Goal: Task Accomplishment & Management: Use online tool/utility

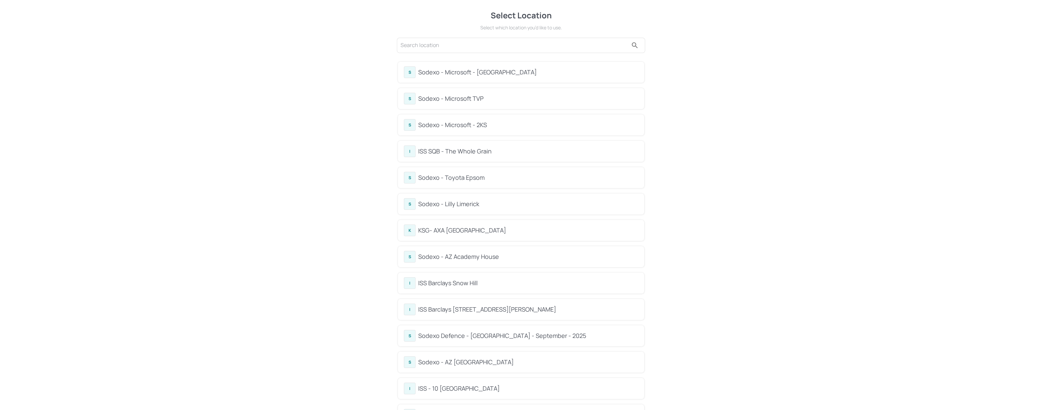
click at [450, 205] on div "Sodexo - Lilly Limerick" at bounding box center [528, 204] width 220 height 9
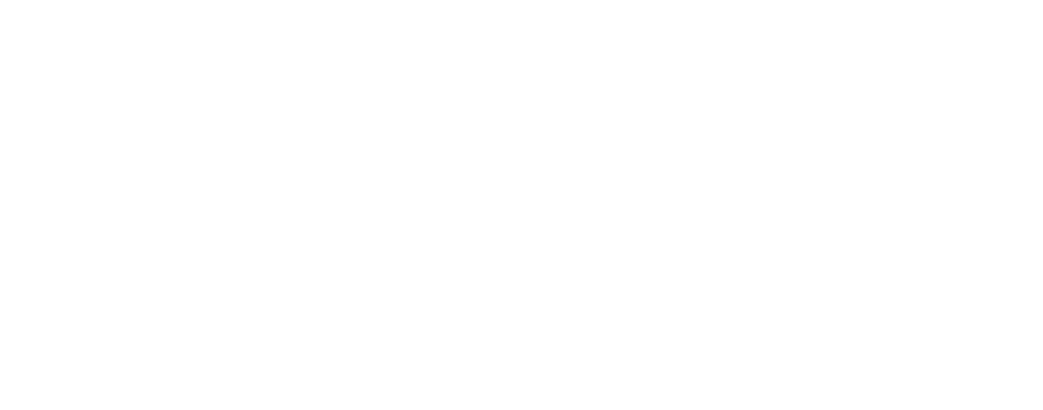
click at [532, 181] on div at bounding box center [521, 205] width 1043 height 410
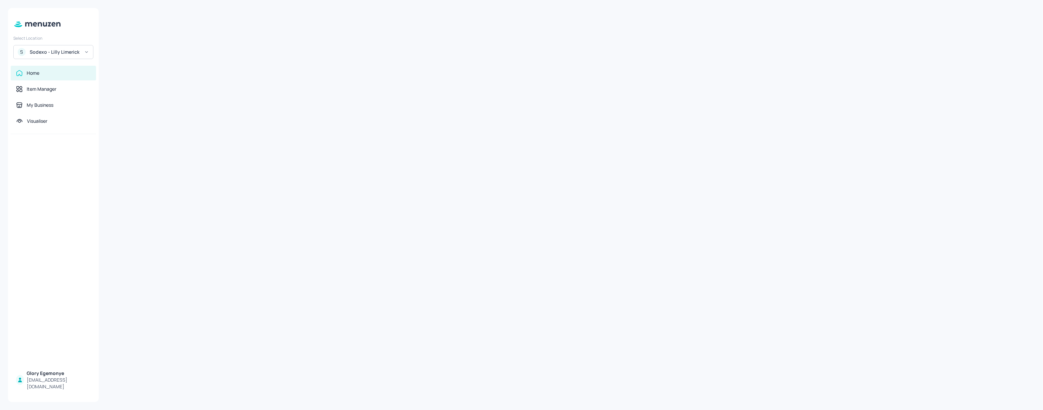
click at [312, 195] on div at bounding box center [571, 205] width 929 height 394
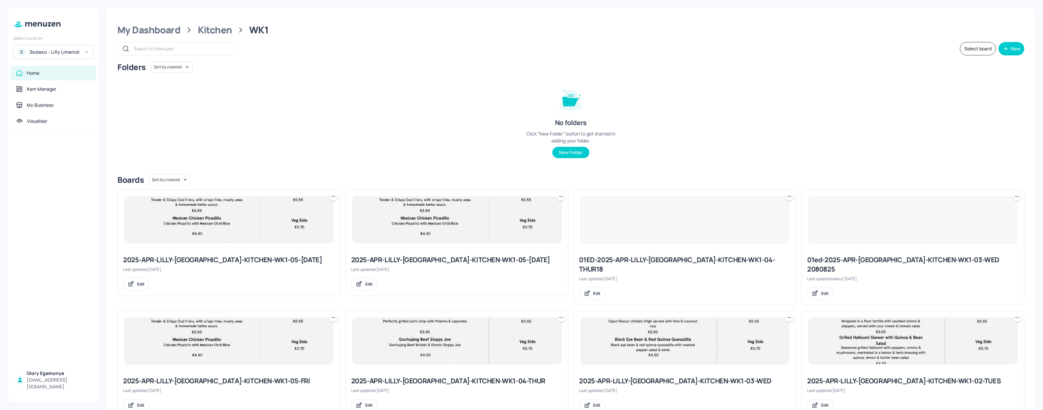
click at [385, 172] on div "Folders Sort by created id ​ No folders Click “New Folder” button to get starte…" at bounding box center [570, 295] width 907 height 468
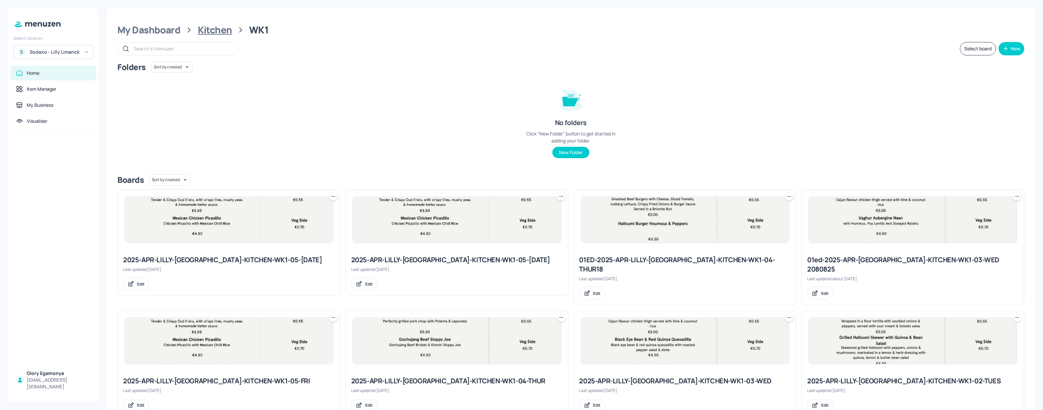
click at [211, 31] on div "Kitchen" at bounding box center [215, 30] width 34 height 12
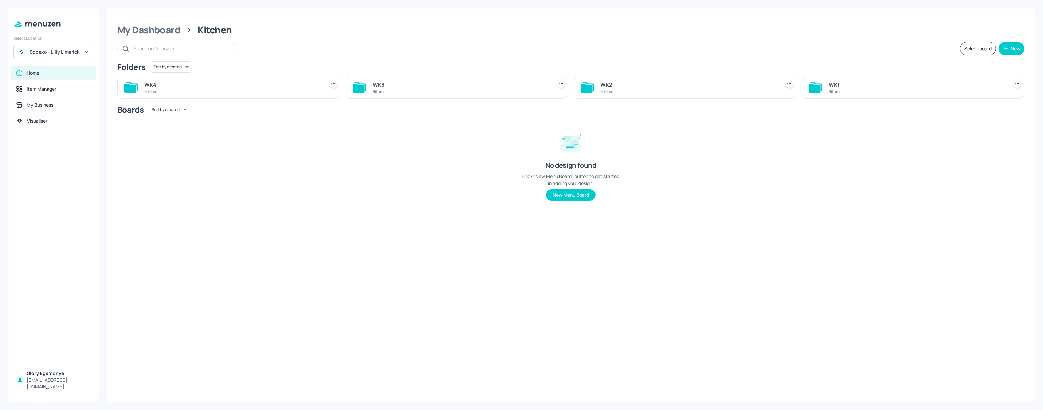
click at [591, 87] on icon at bounding box center [587, 88] width 12 height 9
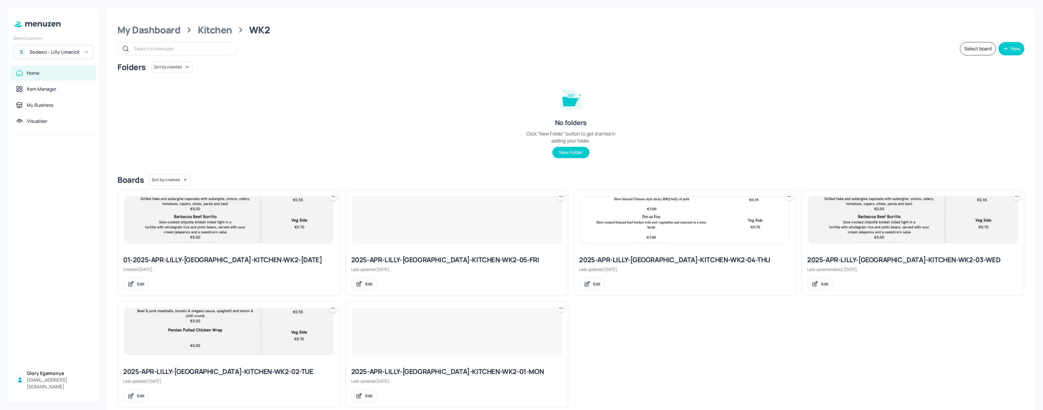
scroll to position [13, 0]
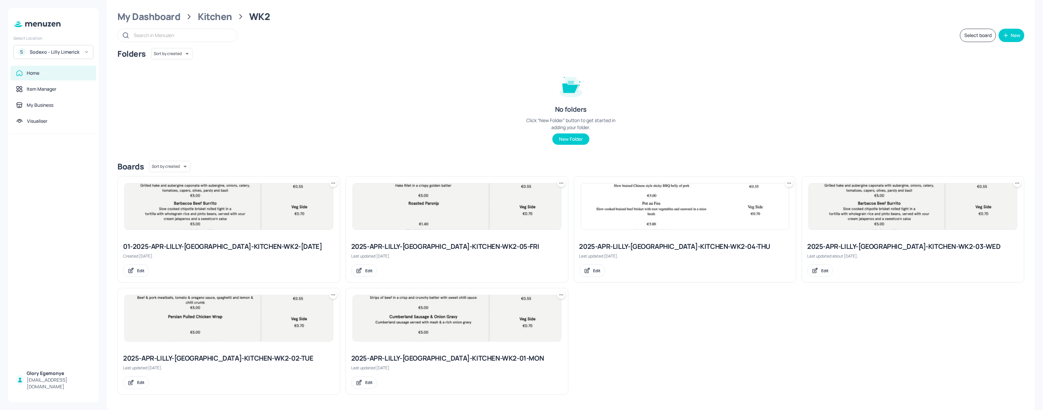
click at [205, 355] on div "2025-APR-LILLY-LIMERICK-KITCHEN-WK2-02-TUE" at bounding box center [229, 358] width 212 height 9
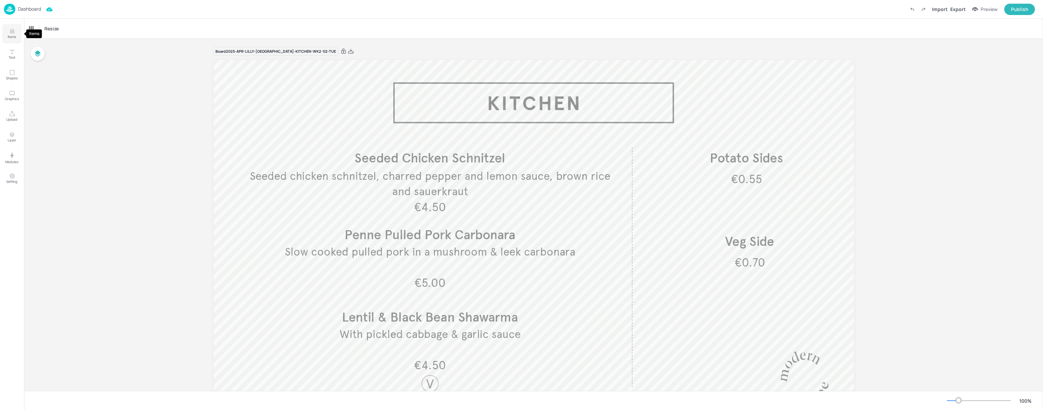
click at [14, 34] on icon "Items" at bounding box center [12, 31] width 6 height 6
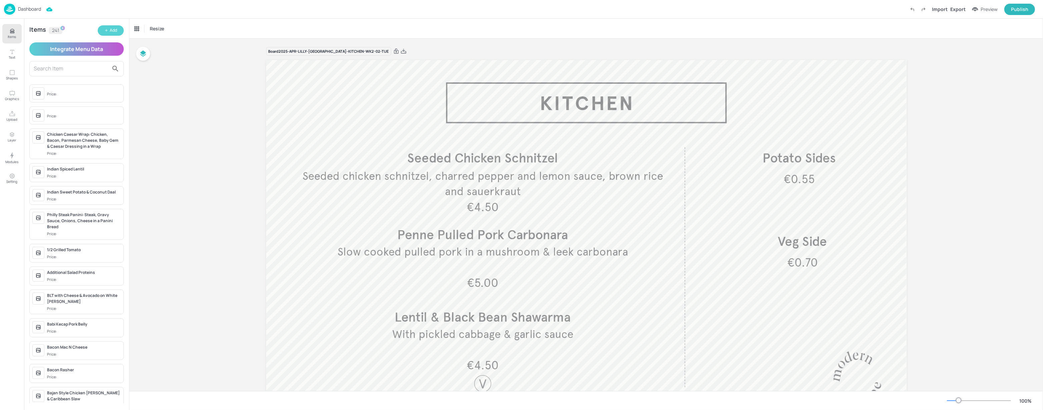
click at [111, 35] on button "Add" at bounding box center [111, 30] width 26 height 10
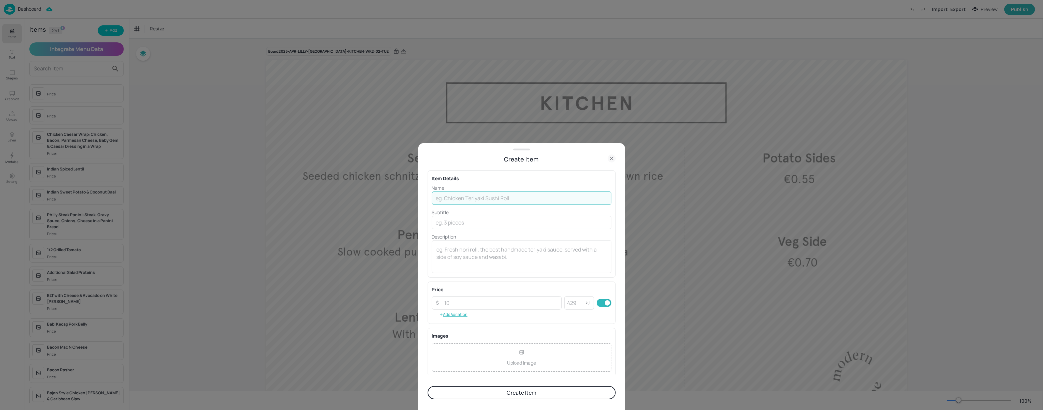
drag, startPoint x: 480, startPoint y: 193, endPoint x: 476, endPoint y: 194, distance: 4.1
click at [479, 194] on input "text" at bounding box center [522, 198] width 180 height 13
paste input "Diced Bacon"
drag, startPoint x: 484, startPoint y: 198, endPoint x: 432, endPoint y: 199, distance: 51.4
click at [432, 199] on input "Diced Bacon" at bounding box center [522, 198] width 180 height 13
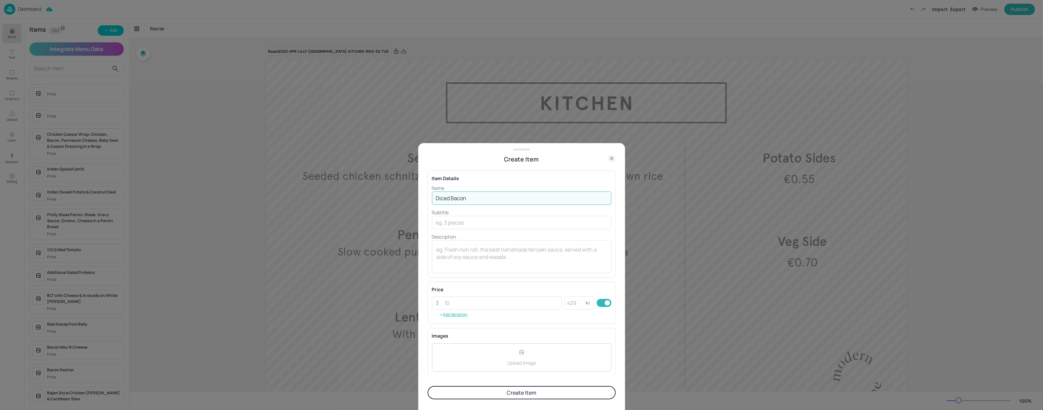
paste input ", Mushroom & Leek Carbonara"
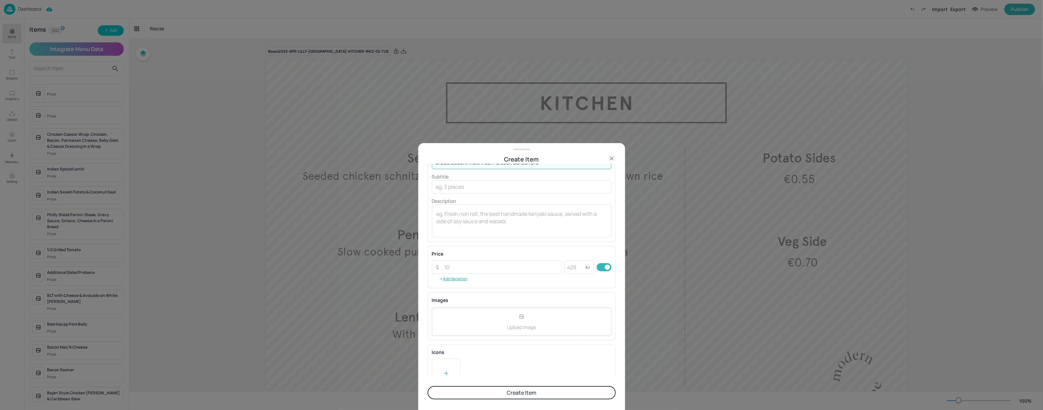
scroll to position [44, 0]
type input "Diced Bacon, Mushroom & Leek Carbonara"
drag, startPoint x: 606, startPoint y: 162, endPoint x: 613, endPoint y: 160, distance: 6.6
click at [607, 162] on div "Create Item" at bounding box center [522, 158] width 188 height 9
click at [613, 160] on icon at bounding box center [612, 158] width 8 height 8
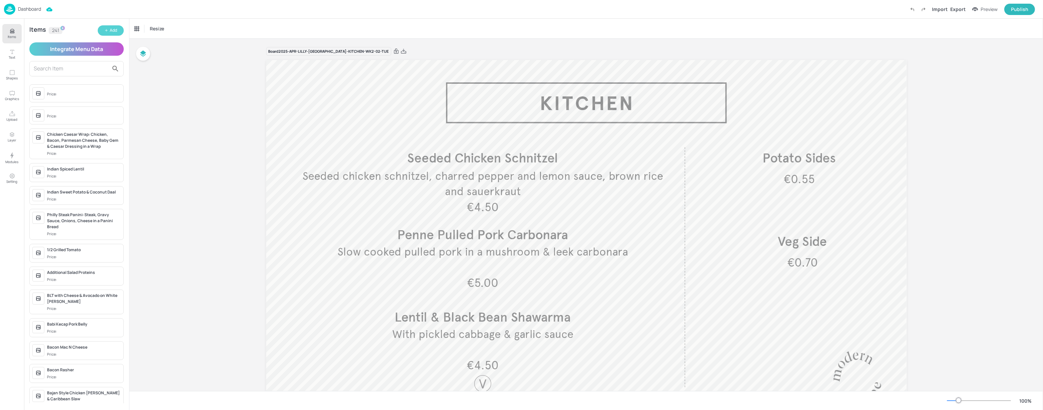
click at [107, 30] on icon "button" at bounding box center [106, 30] width 4 height 4
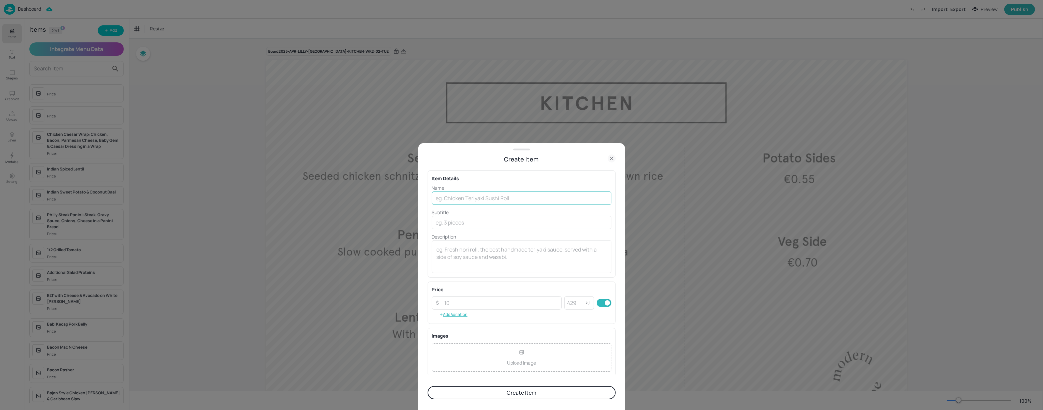
click at [504, 198] on input "text" at bounding box center [522, 198] width 180 height 13
paste input "Diced Bacon, Mushroom & Leek Carbonara"
type input "Diced Bacon, Mushroom & Leek Carbonara"
click at [461, 300] on input "number" at bounding box center [501, 302] width 121 height 13
type input "5"
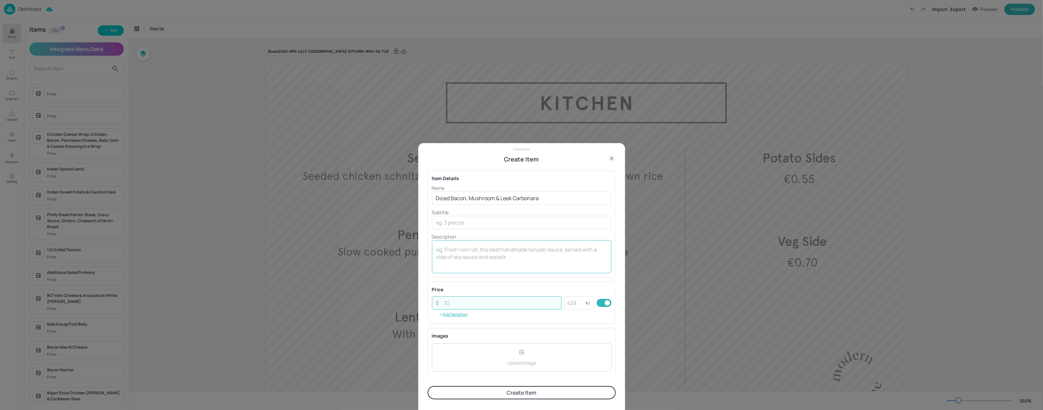
click at [532, 254] on textarea at bounding box center [522, 257] width 170 height 22
type textarea "@"
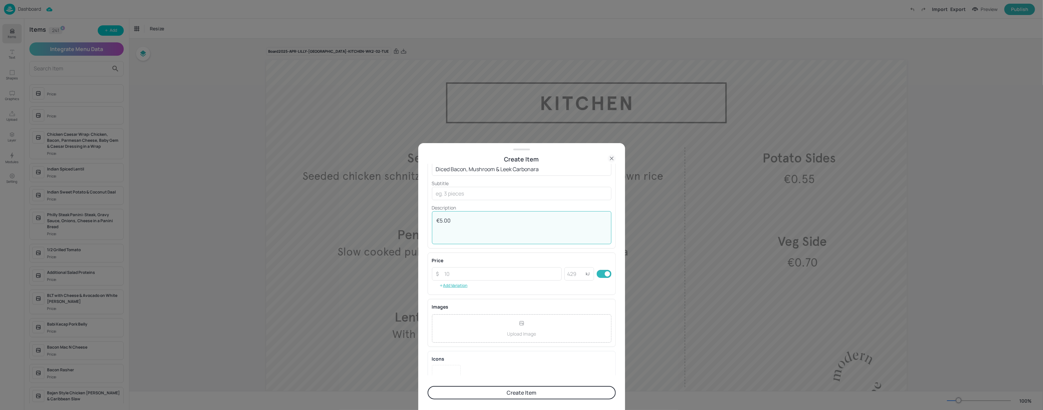
scroll to position [42, 0]
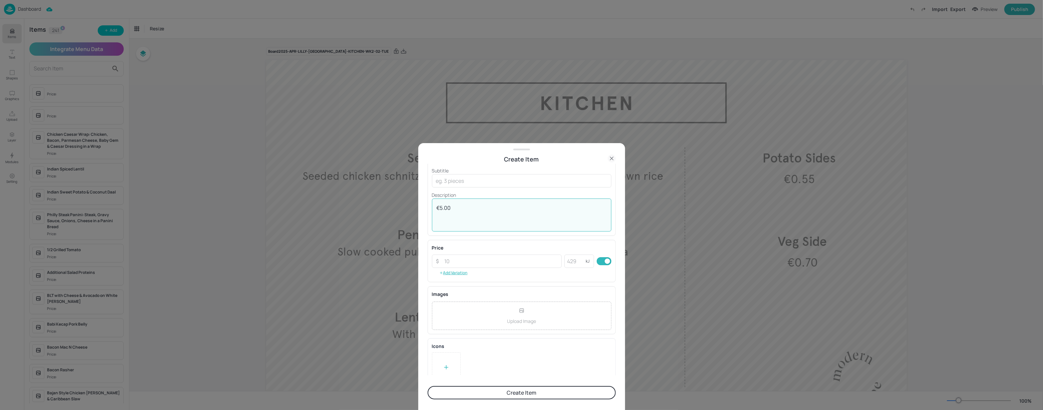
type textarea "€5.00"
click at [511, 395] on button "Create Item" at bounding box center [522, 392] width 188 height 13
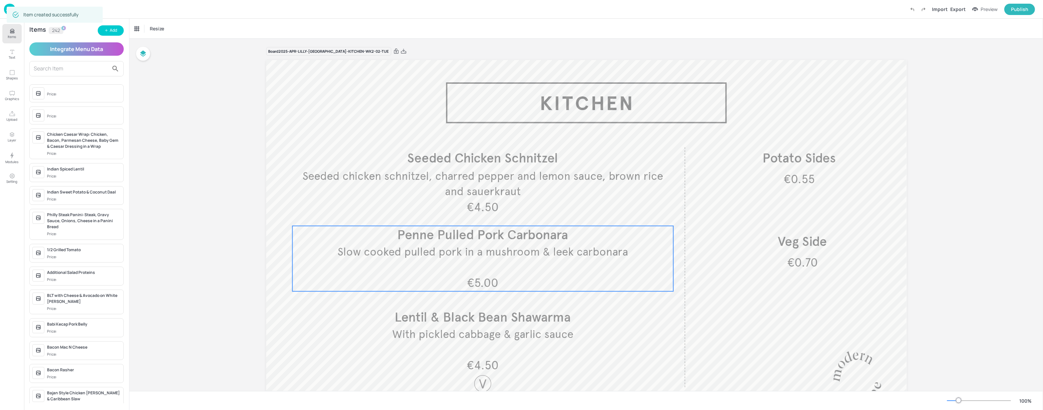
click at [508, 254] on span "Slow cooked pulled pork in a mushroom & leek carbonara" at bounding box center [483, 252] width 291 height 14
click at [185, 30] on div "Penne Pulled Pork Carbonara" at bounding box center [161, 29] width 55 height 6
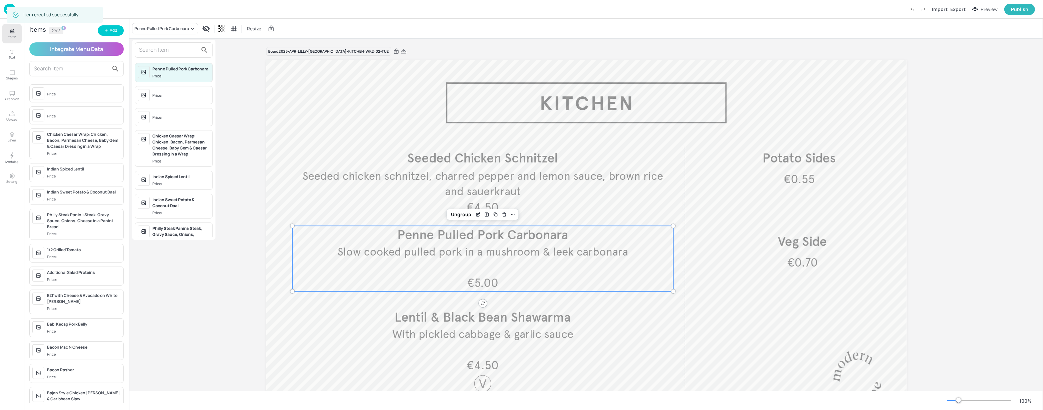
click at [183, 51] on input "text" at bounding box center [168, 50] width 59 height 11
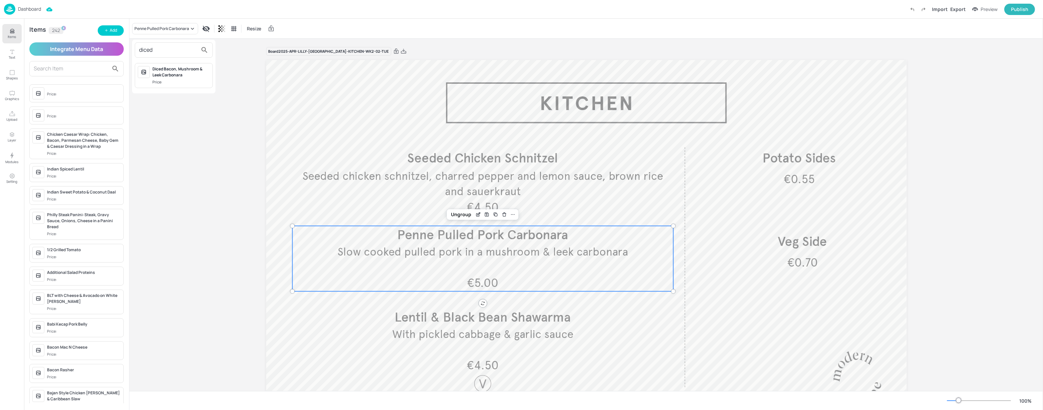
type input "diced"
click at [183, 81] on span "Price:" at bounding box center [180, 82] width 57 height 6
click at [8, 34] on button "Items" at bounding box center [11, 33] width 19 height 19
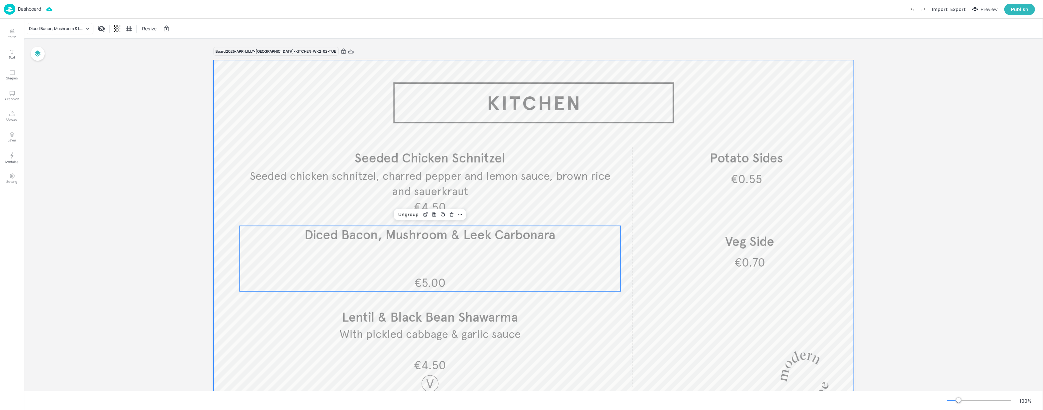
click at [480, 107] on div at bounding box center [534, 240] width 641 height 360
click at [956, 8] on div "Export" at bounding box center [958, 9] width 15 height 7
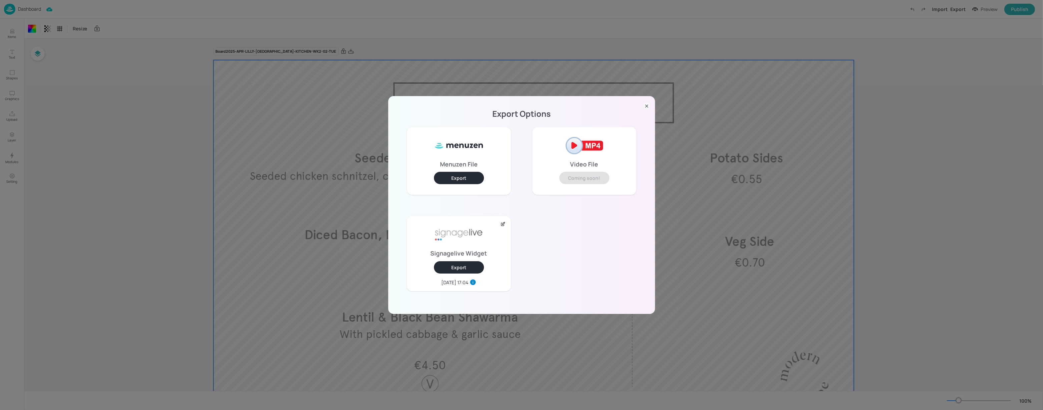
click at [456, 265] on button "Export" at bounding box center [459, 267] width 50 height 12
click at [649, 108] on icon at bounding box center [647, 106] width 7 height 7
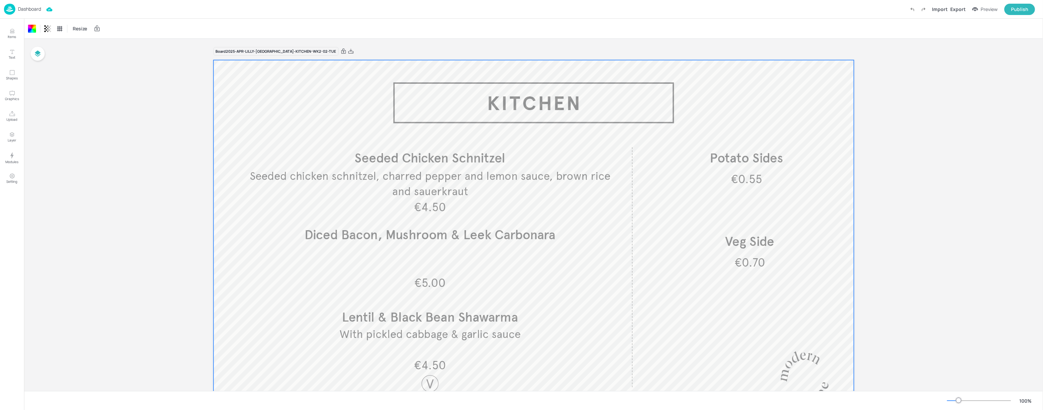
click at [28, 8] on p "Dashboard" at bounding box center [29, 9] width 23 height 5
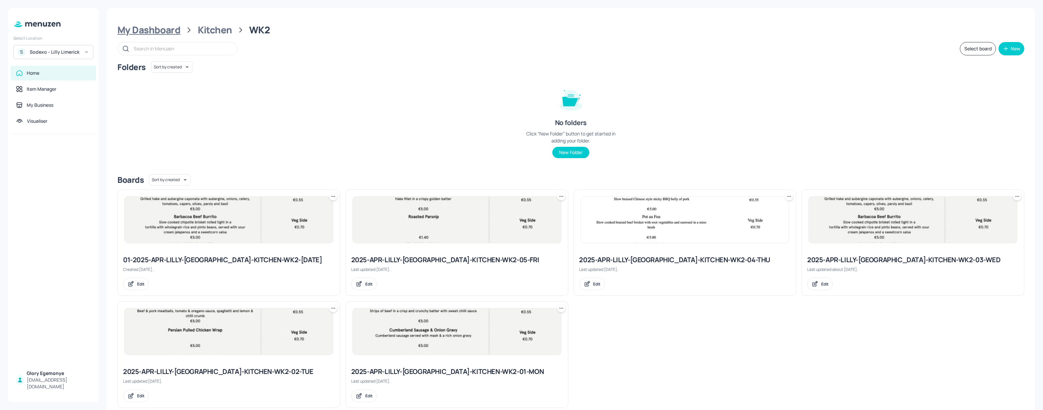
click at [175, 33] on div "My Dashboard" at bounding box center [148, 30] width 63 height 12
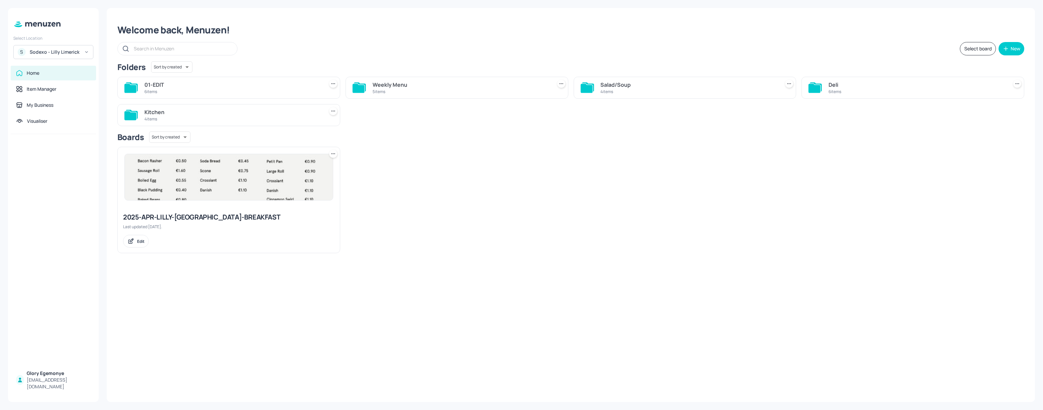
click at [815, 82] on icon at bounding box center [815, 87] width 13 height 11
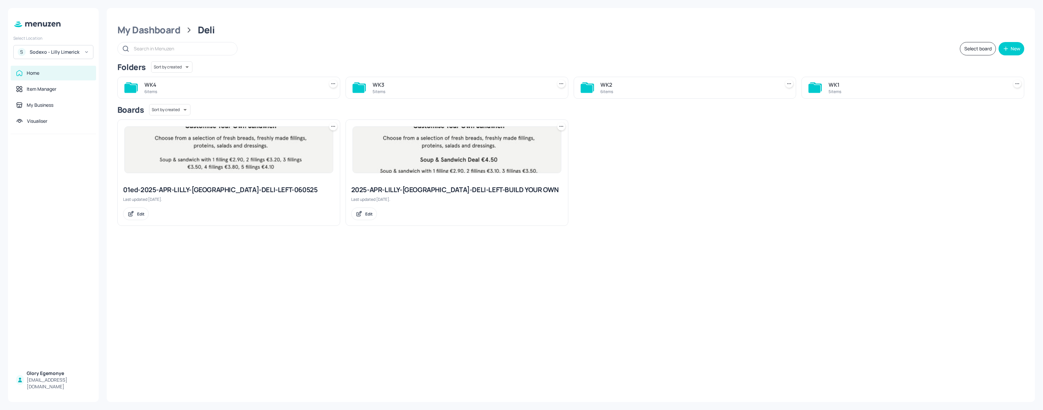
click at [588, 88] on icon at bounding box center [587, 88] width 12 height 9
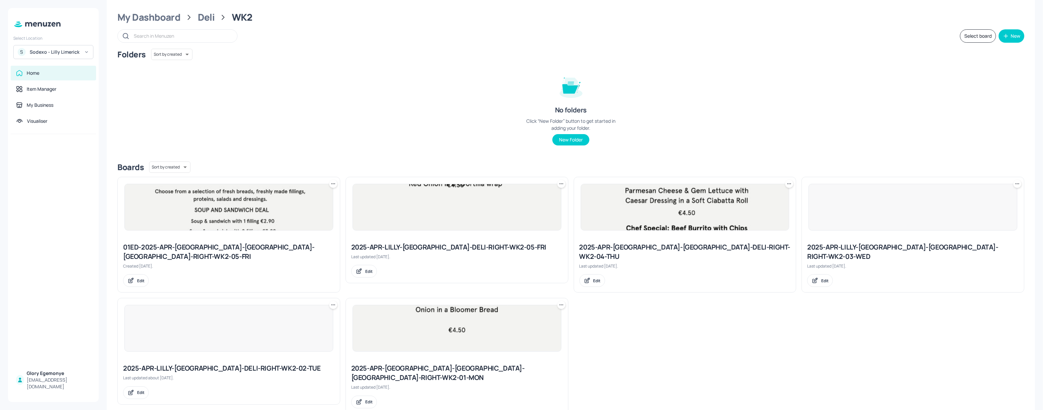
scroll to position [13, 0]
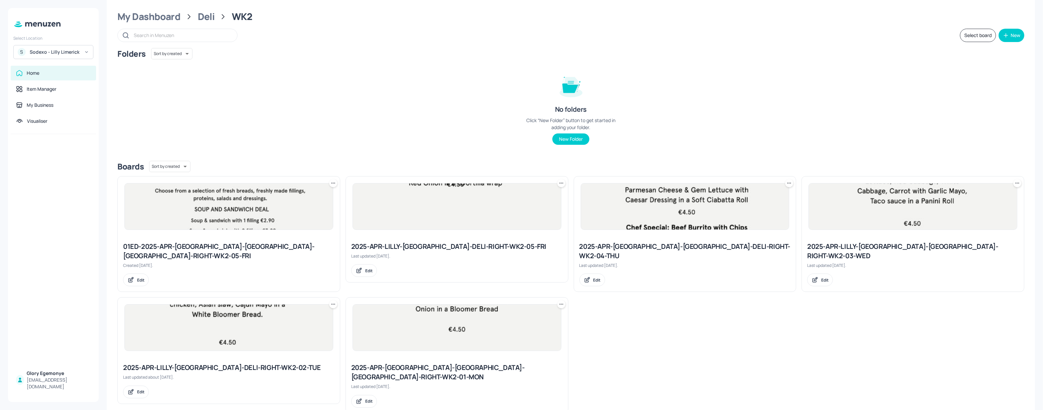
click at [238, 363] on div "2025-APR-LILLY-LIMERICK-DELI-RIGHT-WK2-02-TUE" at bounding box center [229, 367] width 212 height 9
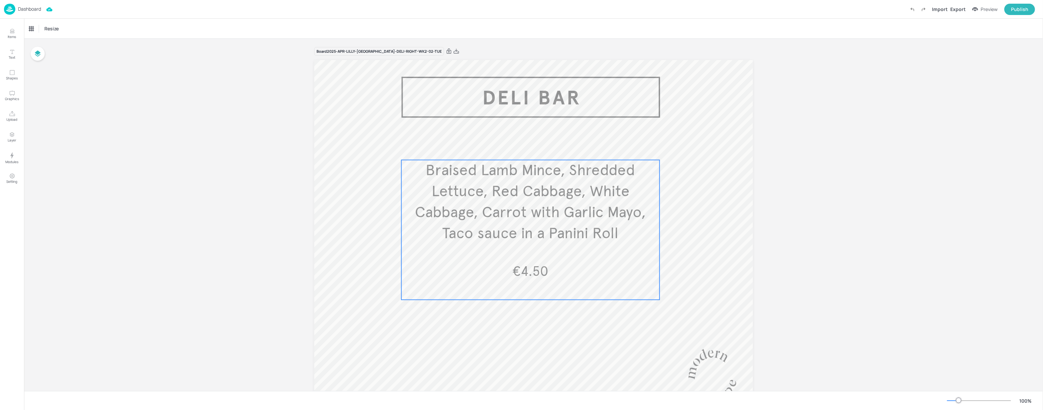
click at [473, 191] on span "Braised Lamb Mince, Shredded Lettuce, Red Cabbage, White Cabbage, Carrot with G…" at bounding box center [530, 202] width 231 height 82
click at [527, 147] on icon "Edit Item" at bounding box center [526, 148] width 6 height 5
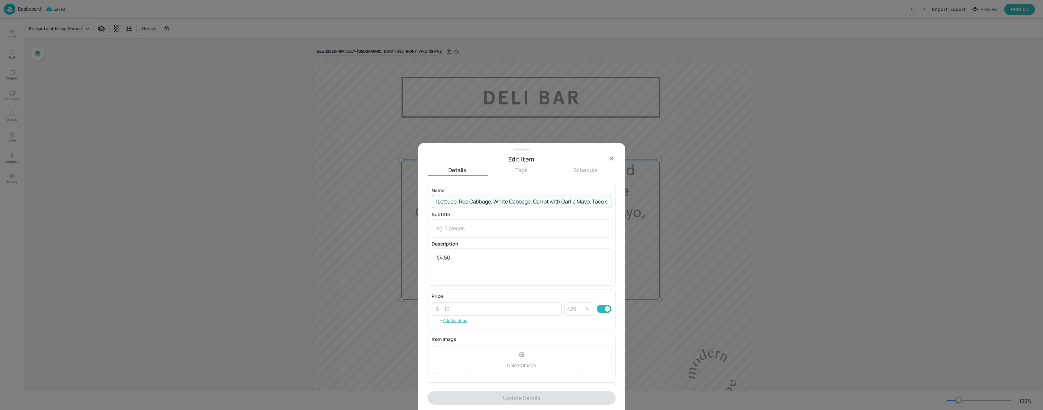
scroll to position [0, 126]
drag, startPoint x: 434, startPoint y: 202, endPoint x: 616, endPoint y: 199, distance: 181.9
click at [616, 199] on div "Edit Item Details Tags Schedule Name Braised Lamb Mince, Shredded Lettuce, Red …" at bounding box center [521, 276] width 207 height 267
paste input "Chicken Caesar Wrap"
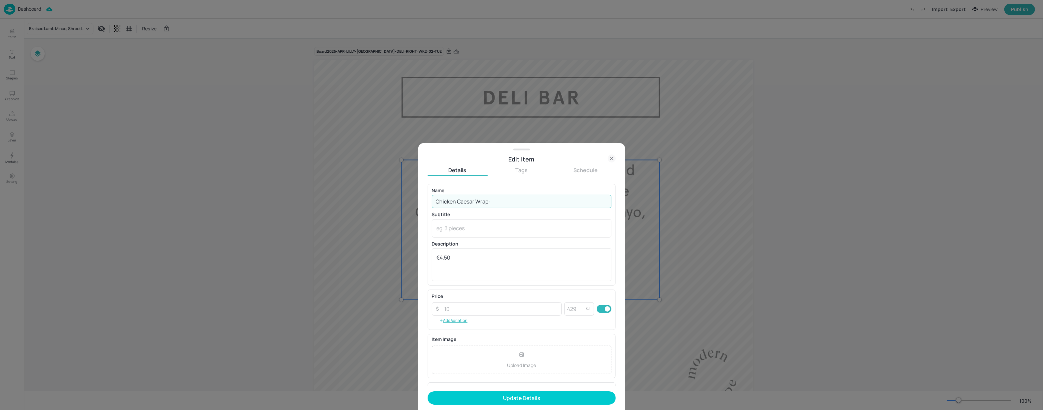
paste input "Chicken, Bacon, Iceberg Lettuce, Parmesan Cheese and Ceasar Dressing in a Wrap"
click at [541, 201] on input "Chicken Caesar Wrap: Chicken, Bacon, Iceberg Lettuce, Parmesan Cheese and Ceasa…" at bounding box center [522, 201] width 180 height 13
drag, startPoint x: 517, startPoint y: 203, endPoint x: 460, endPoint y: 201, distance: 56.8
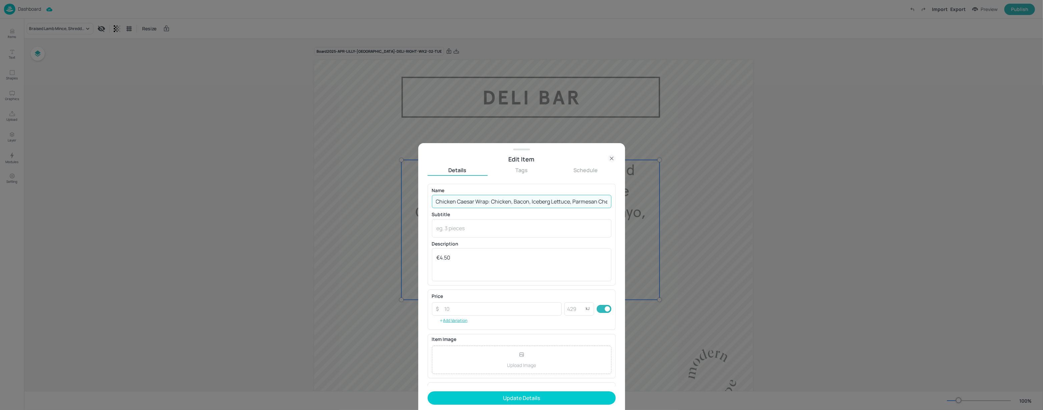
click at [444, 201] on input "Chicken Caesar Wrap: Chicken, Bacon, Iceberg Lettuce, Parmesan Cheese & Ceasar …" at bounding box center [522, 201] width 180 height 13
type input "Chicken Caesar Wrap: Chicken, Bacon, Iceberg Lettuce, Parmesan Cheese & Ceasar …"
click at [496, 193] on div "Name Chicken Caesar Wrap: Chicken, Bacon, Iceberg Lettuce, Parmesan Cheese & Ce…" at bounding box center [522, 198] width 180 height 20
click at [549, 244] on p "Description" at bounding box center [522, 244] width 180 height 5
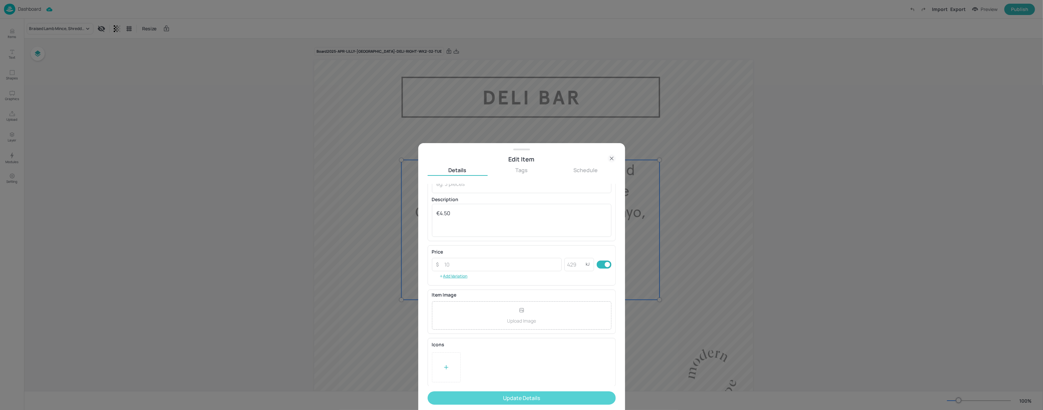
click at [484, 396] on button "Update Details" at bounding box center [522, 397] width 188 height 13
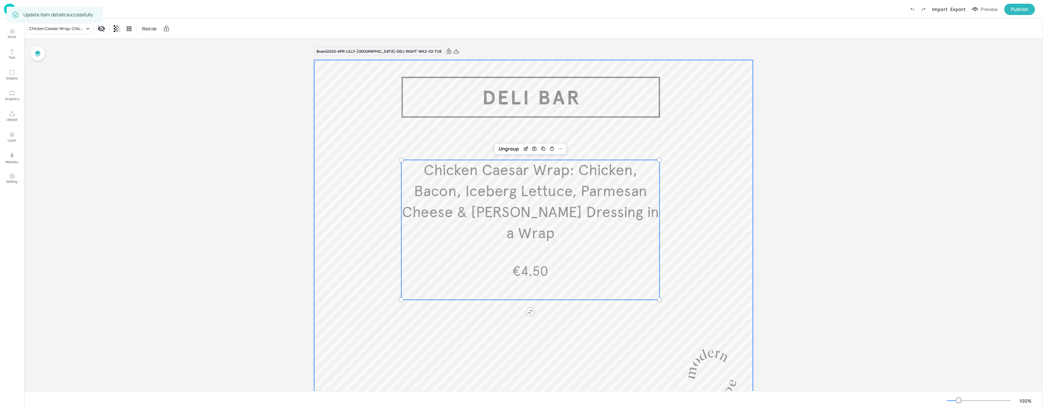
click at [632, 335] on div at bounding box center [533, 240] width 439 height 360
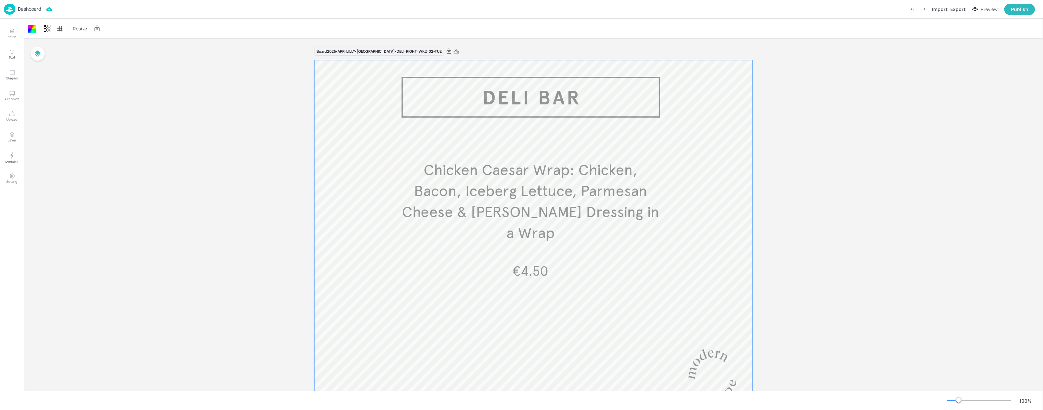
click at [717, 143] on div at bounding box center [533, 240] width 439 height 360
click at [957, 9] on div "Export" at bounding box center [958, 9] width 15 height 7
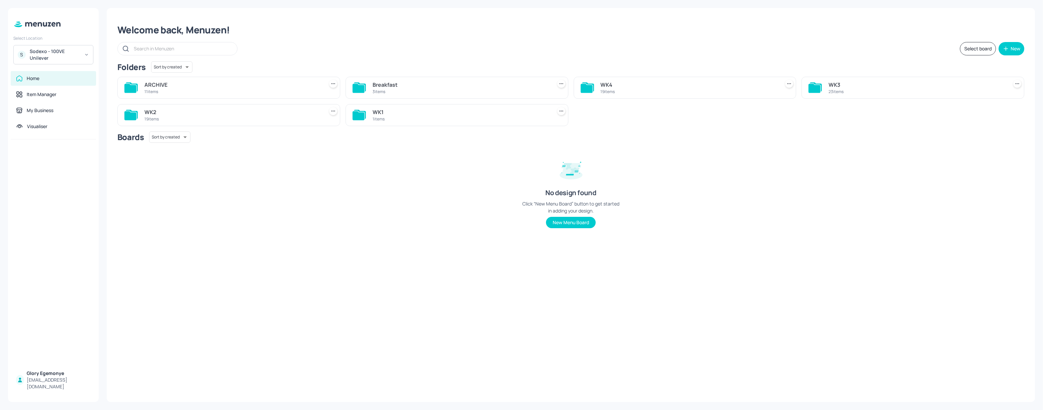
click at [585, 90] on icon at bounding box center [587, 88] width 12 height 9
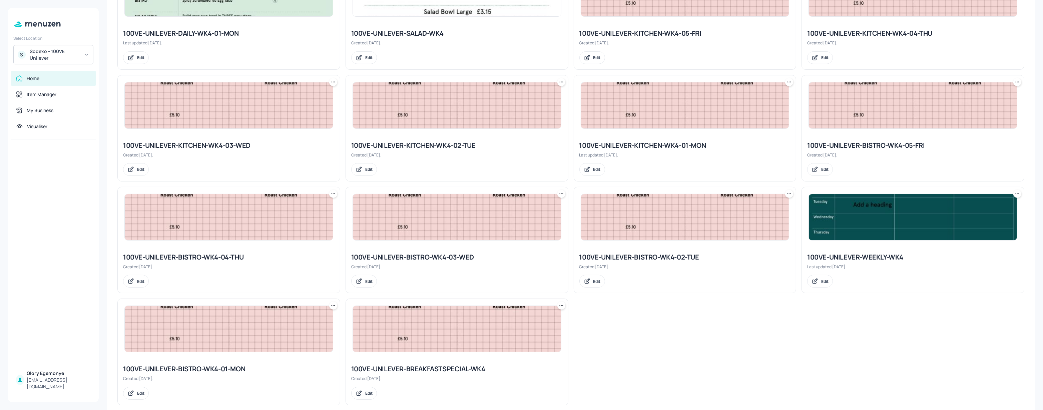
scroll to position [279, 0]
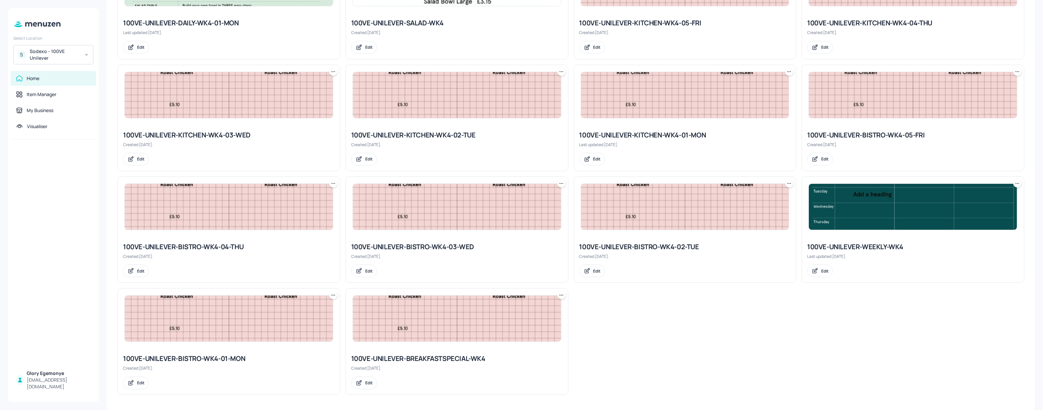
click at [666, 247] on div "100VE-UNILEVER-BISTRO-WK4-02-TUE" at bounding box center [686, 246] width 212 height 9
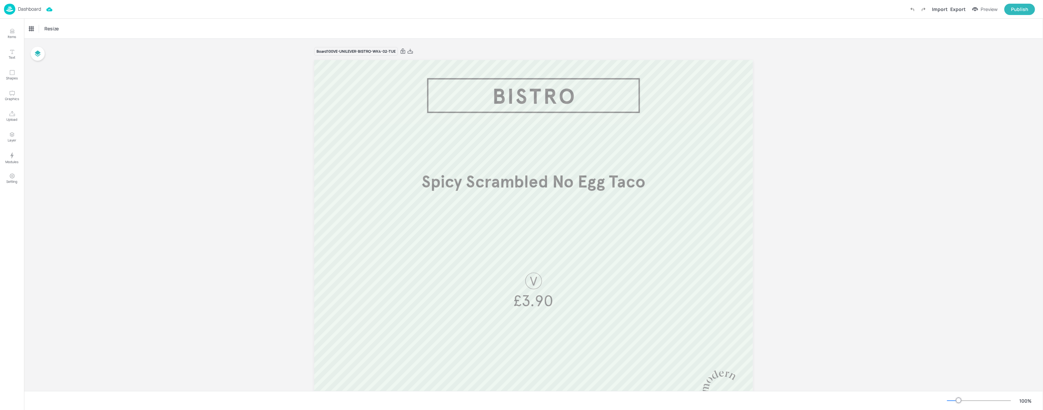
click at [407, 50] on div at bounding box center [406, 51] width 15 height 6
click at [411, 50] on icon at bounding box center [410, 51] width 5 height 5
